Goal: Find specific page/section: Find specific page/section

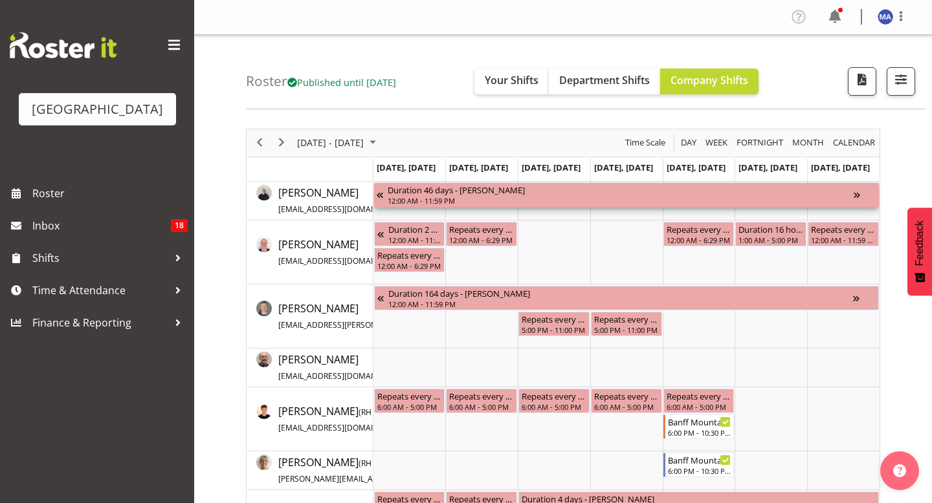
click at [421, 192] on div "Duration 46 days - Aaron Smart" at bounding box center [621, 189] width 466 height 13
click at [861, 197] on div "Timeline Week of May 26, 2025" at bounding box center [865, 195] width 23 height 25
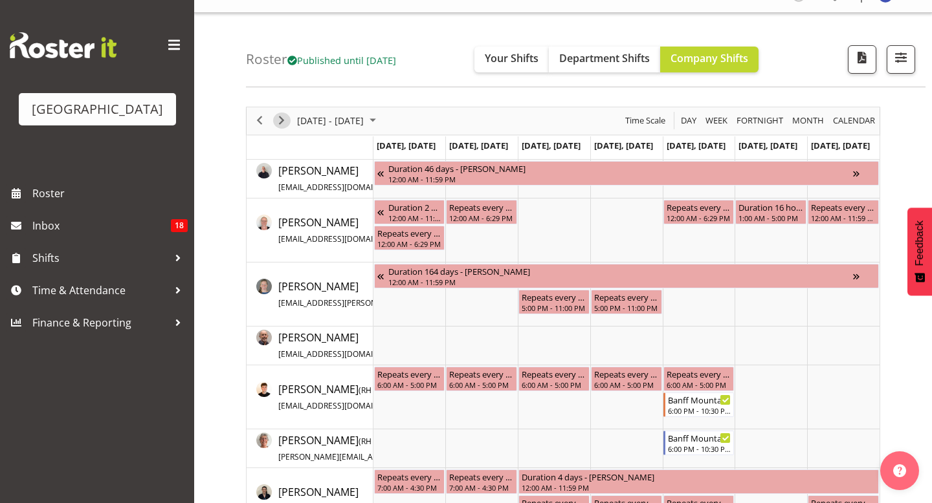
click at [279, 118] on span "Next" at bounding box center [282, 121] width 16 height 16
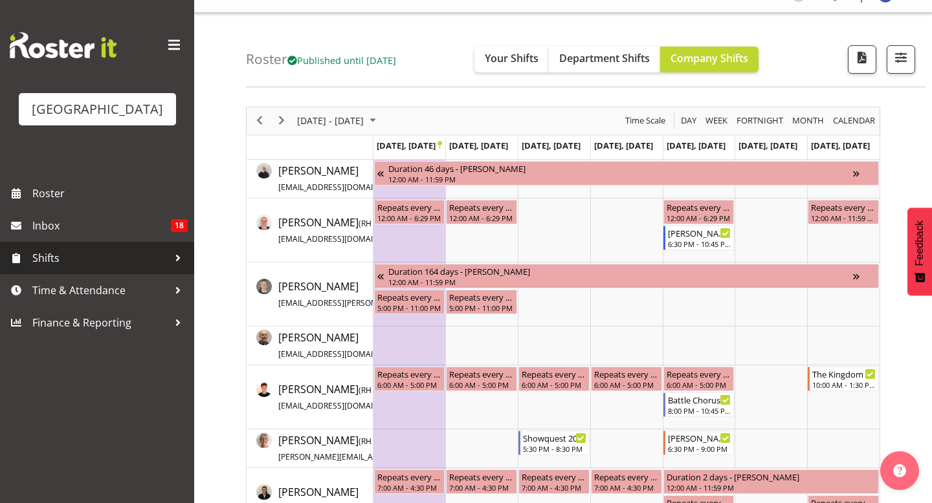
click at [70, 268] on span "Shifts" at bounding box center [100, 257] width 136 height 19
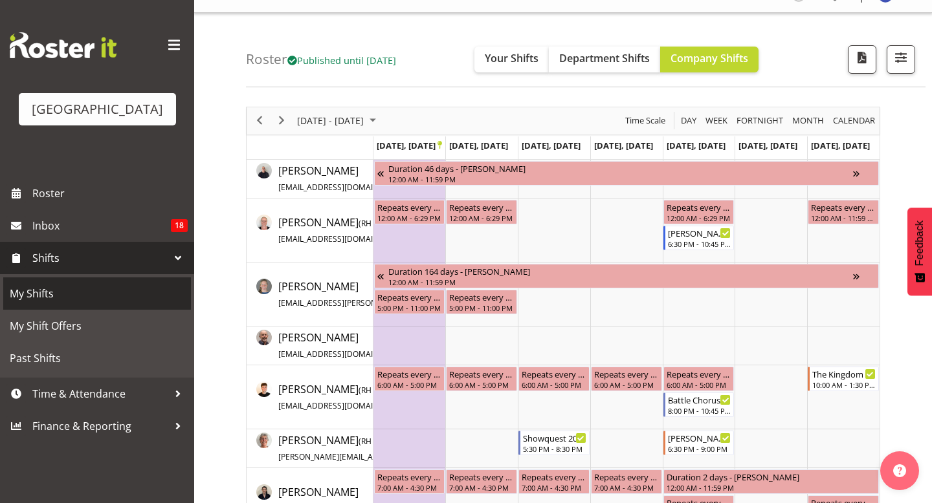
click at [70, 303] on span "My Shifts" at bounding box center [97, 293] width 175 height 19
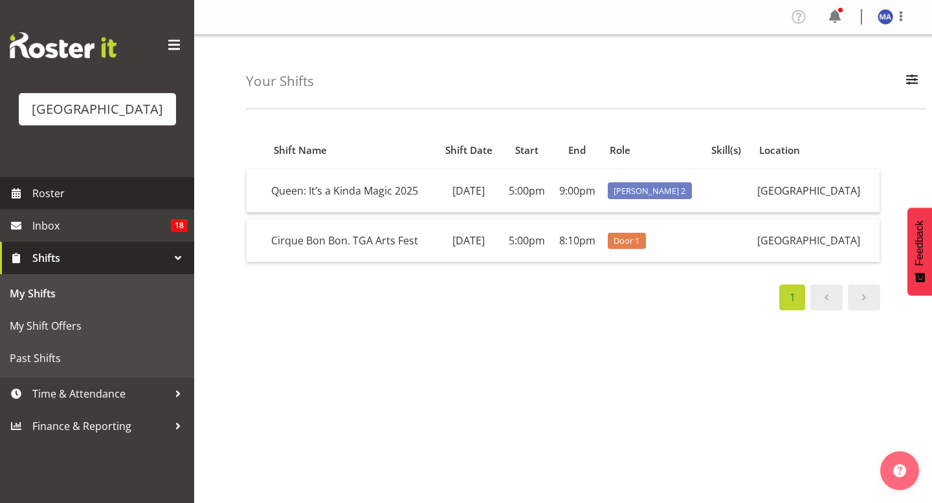
click at [114, 203] on span "Roster" at bounding box center [109, 193] width 155 height 19
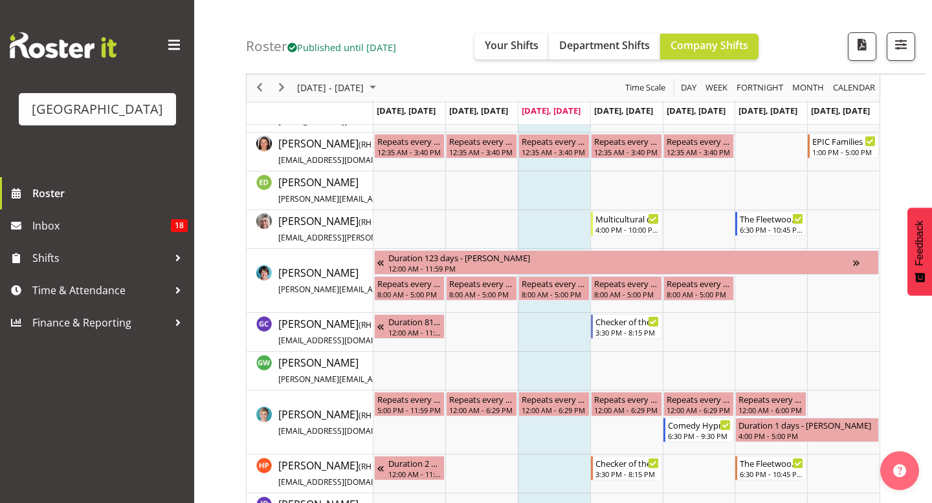
scroll to position [955, 0]
